Goal: Find specific page/section: Find specific page/section

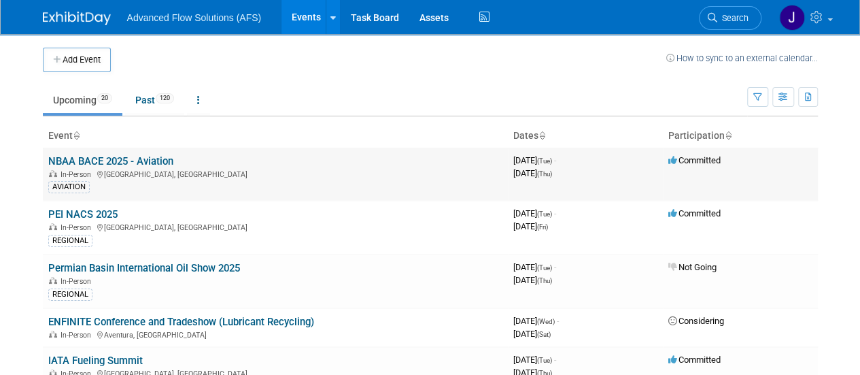
click at [198, 164] on td "NBAA BACE 2025 - Aviation In-Person [GEOGRAPHIC_DATA], [GEOGRAPHIC_DATA] AVIATI…" at bounding box center [275, 174] width 465 height 53
click at [134, 162] on link "NBAA BACE 2025 - Aviation" at bounding box center [110, 161] width 125 height 12
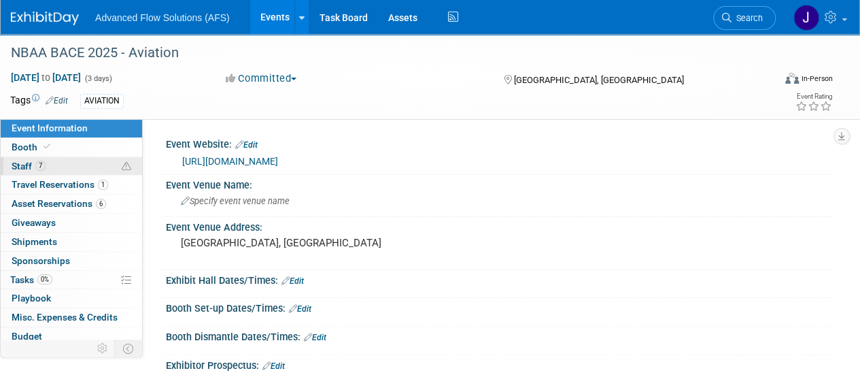
click at [67, 165] on link "7 Staff 7" at bounding box center [71, 166] width 141 height 18
